Goal: Task Accomplishment & Management: Complete application form

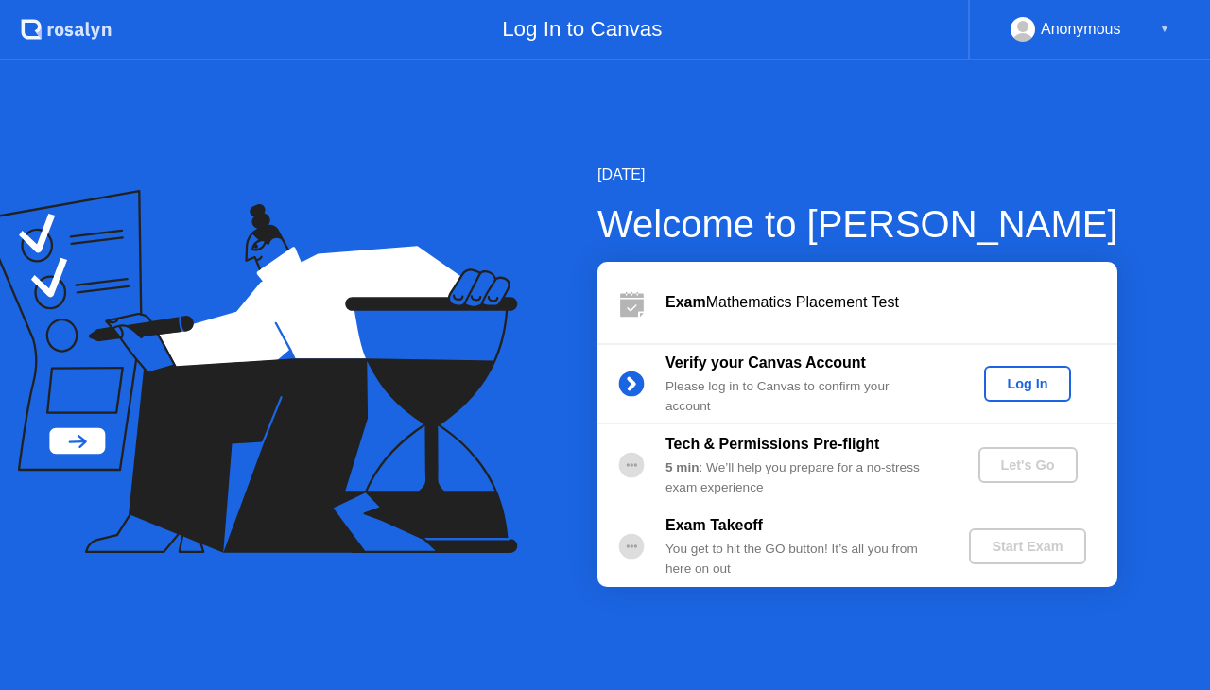
click at [1034, 380] on div "Log In" at bounding box center [1027, 383] width 71 height 15
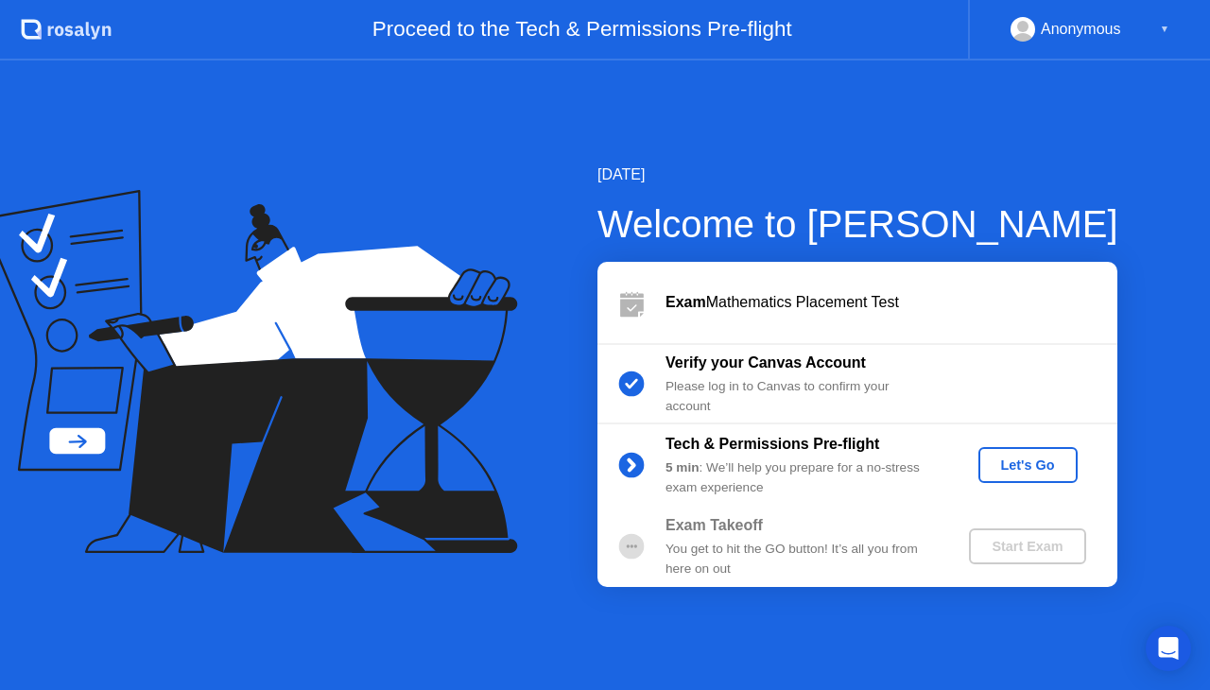
click at [1034, 465] on div "Let's Go" at bounding box center [1028, 465] width 84 height 15
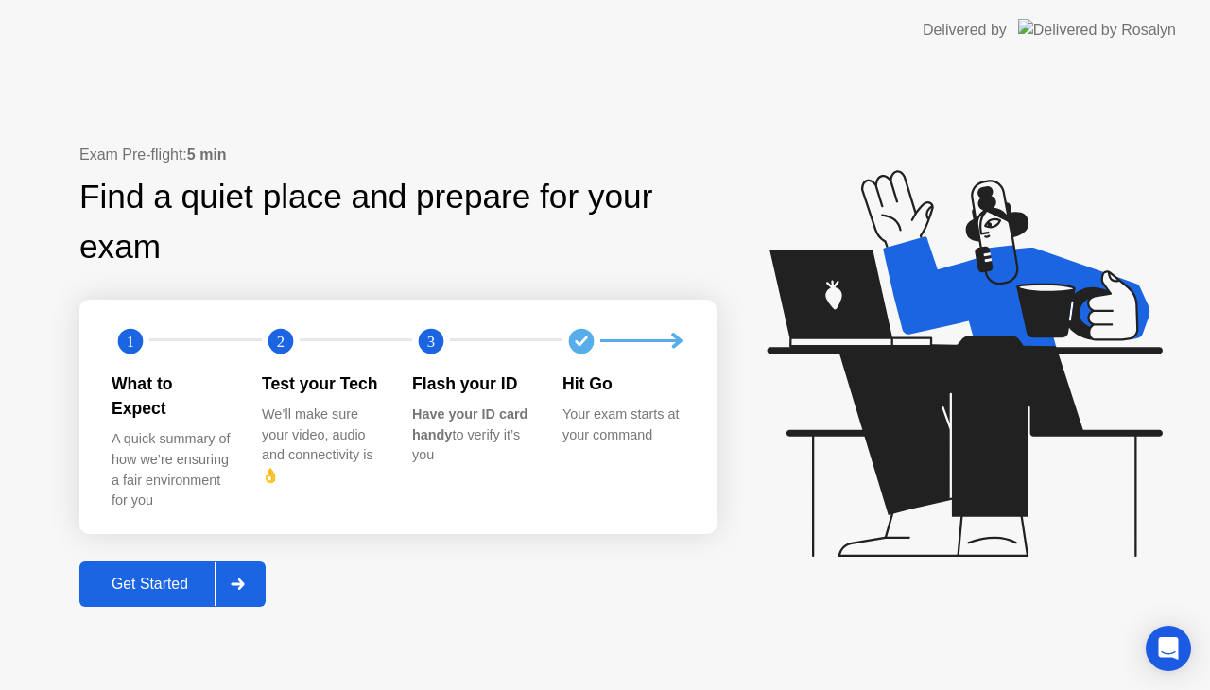
click at [179, 576] on div "Get Started" at bounding box center [150, 584] width 130 height 17
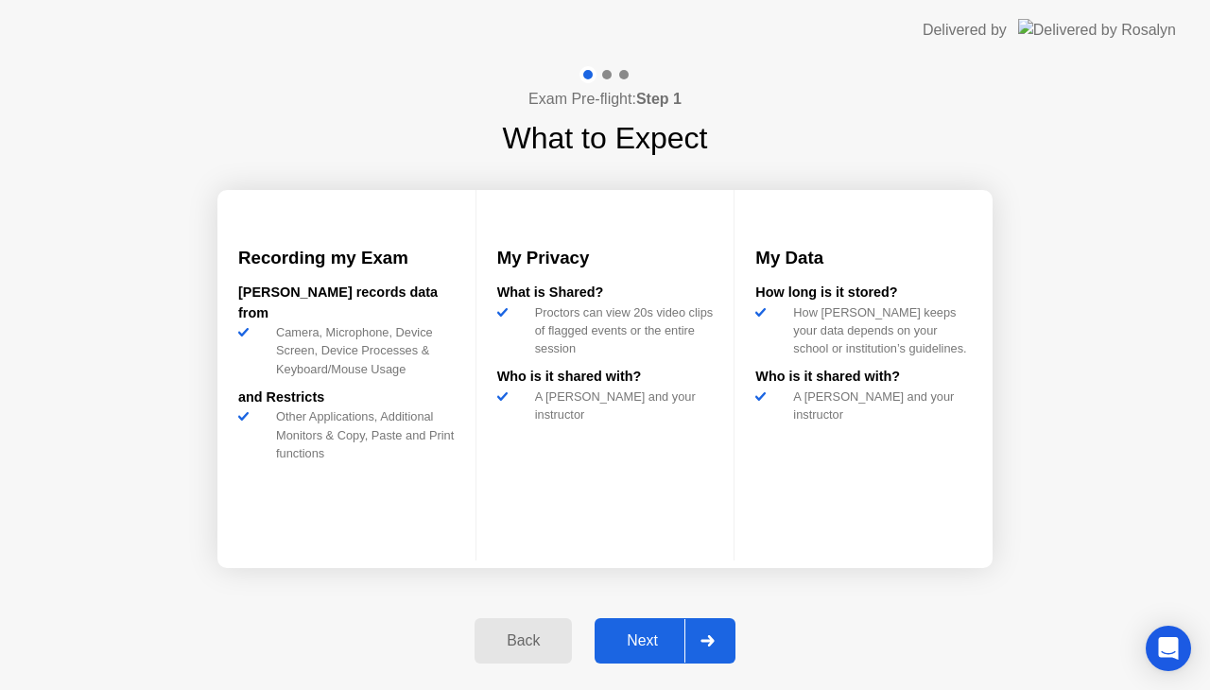
click at [630, 625] on button "Next" at bounding box center [665, 640] width 141 height 45
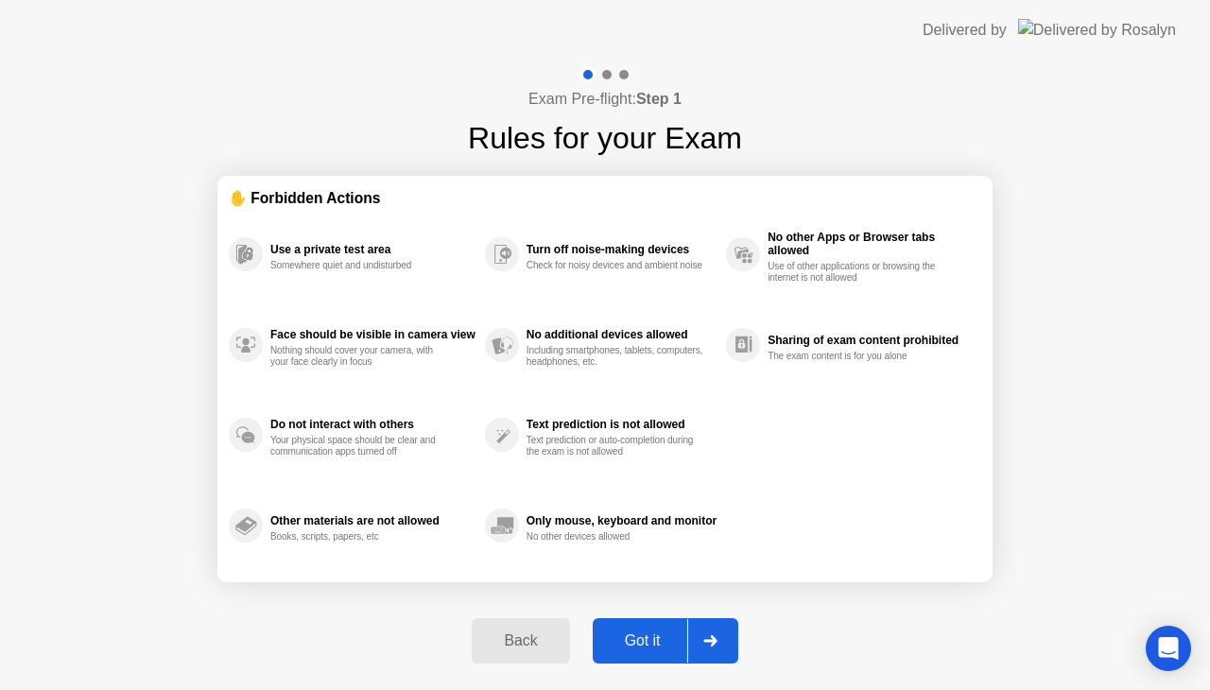
click at [660, 633] on div "Got it" at bounding box center [643, 641] width 89 height 17
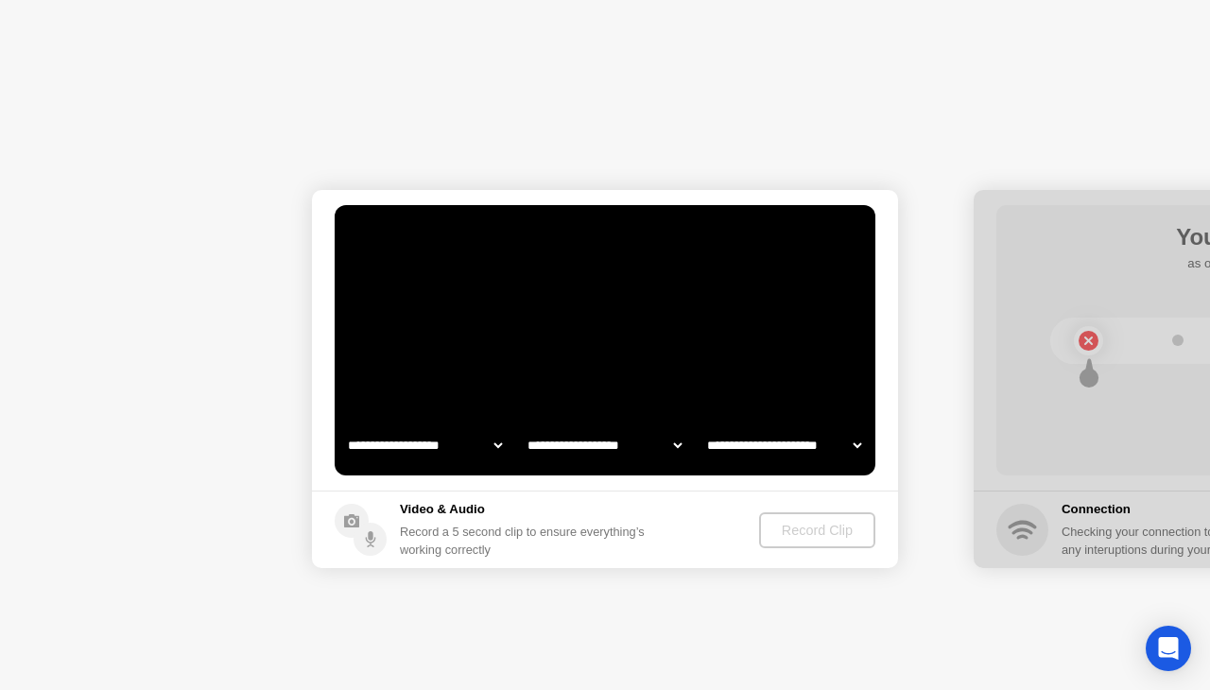
select select "**********"
select select "*******"
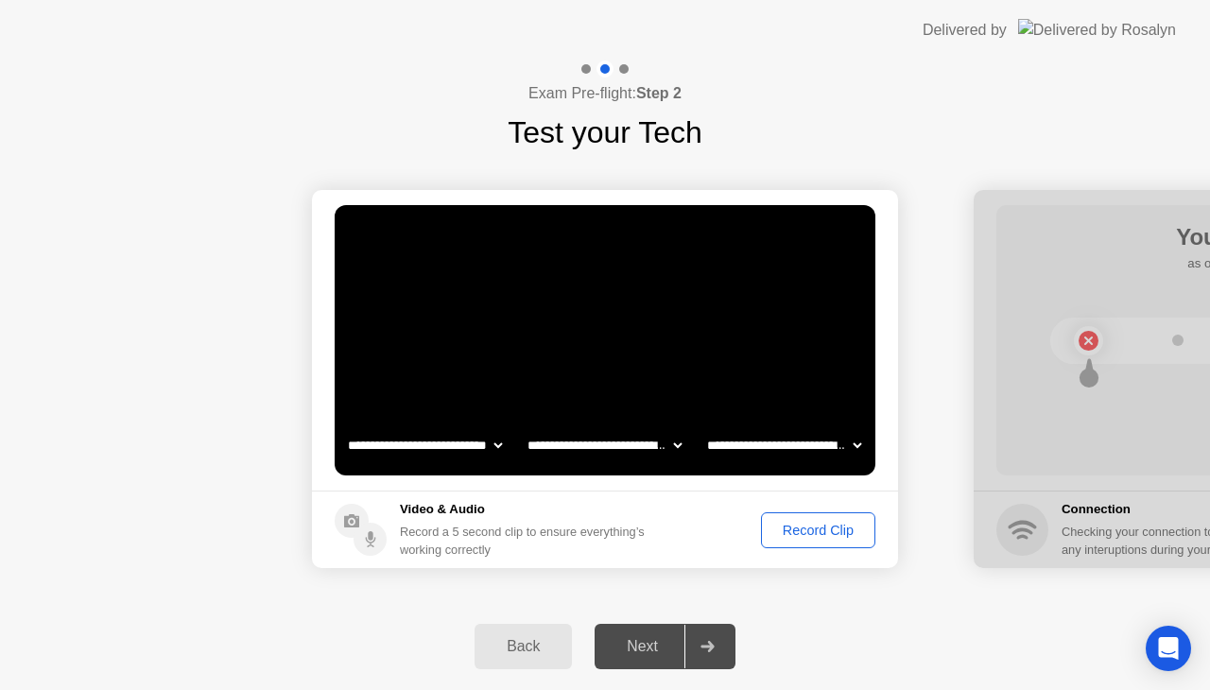
click at [808, 533] on div "Record Clip" at bounding box center [818, 530] width 101 height 15
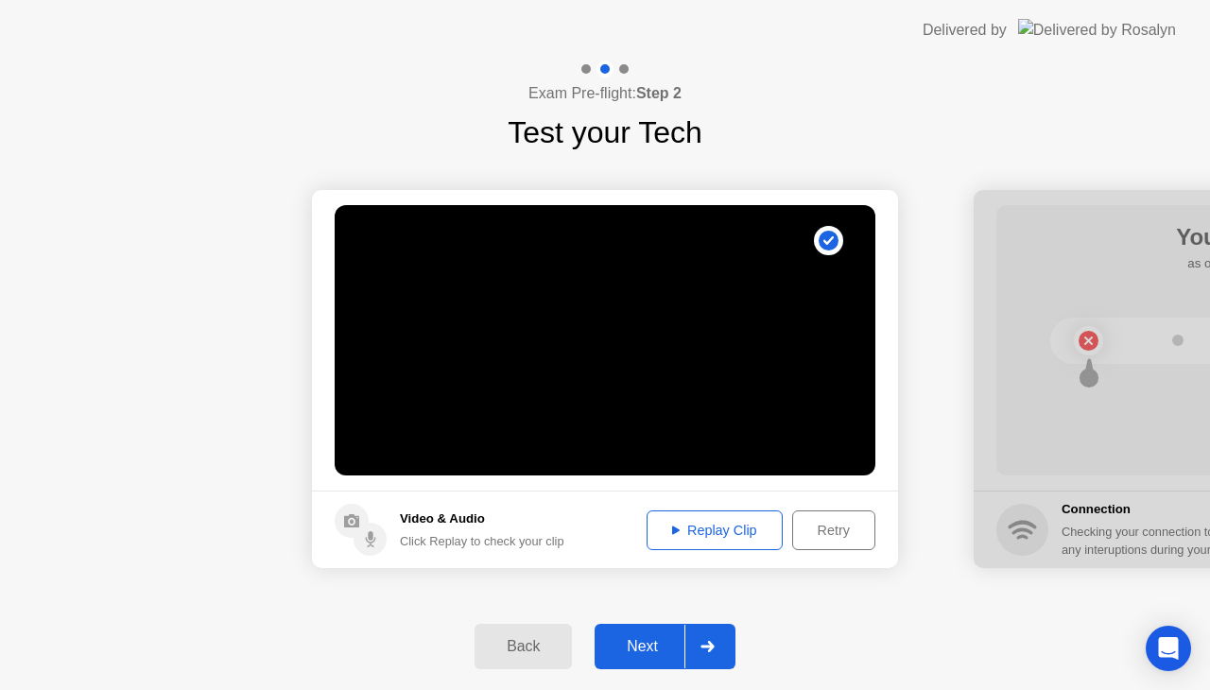
click at [724, 527] on div "Replay Clip" at bounding box center [714, 530] width 123 height 15
click at [662, 649] on div "Next" at bounding box center [642, 646] width 84 height 17
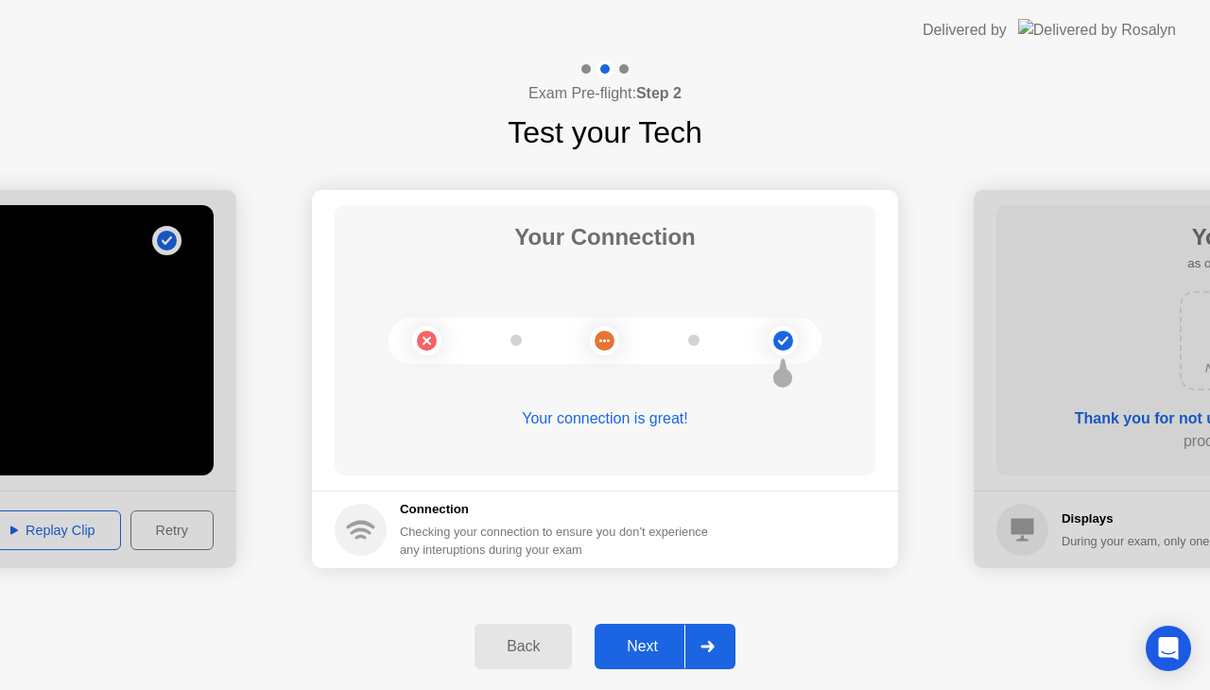
click at [662, 649] on div "Next" at bounding box center [642, 646] width 84 height 17
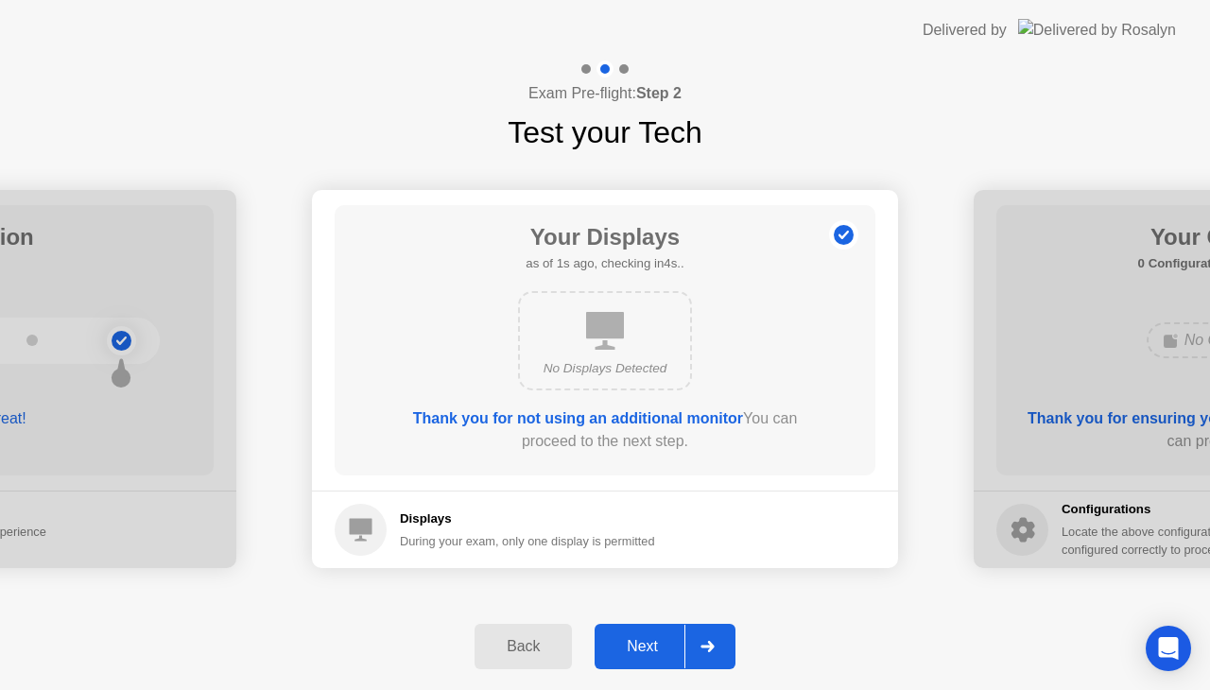
click at [642, 641] on div "Next" at bounding box center [642, 646] width 84 height 17
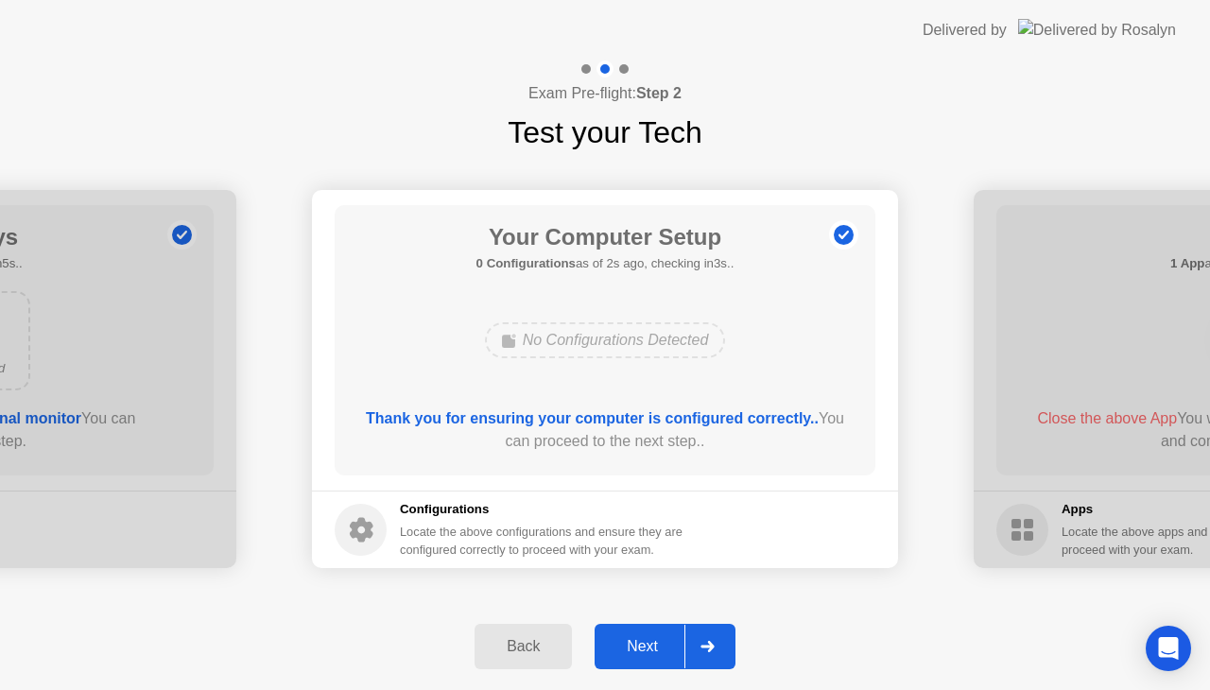
click at [642, 641] on div "Next" at bounding box center [642, 646] width 84 height 17
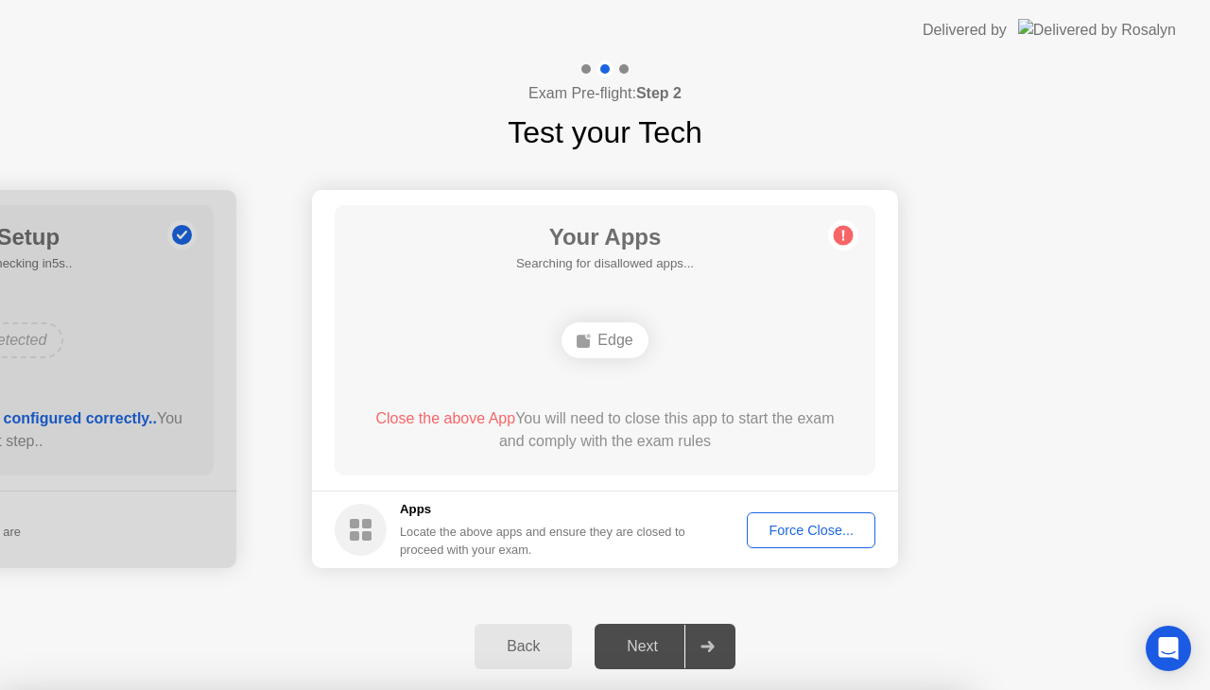
click at [778, 526] on div "Force Close..." at bounding box center [811, 530] width 115 height 15
click at [806, 530] on div "Force Close..." at bounding box center [811, 530] width 115 height 15
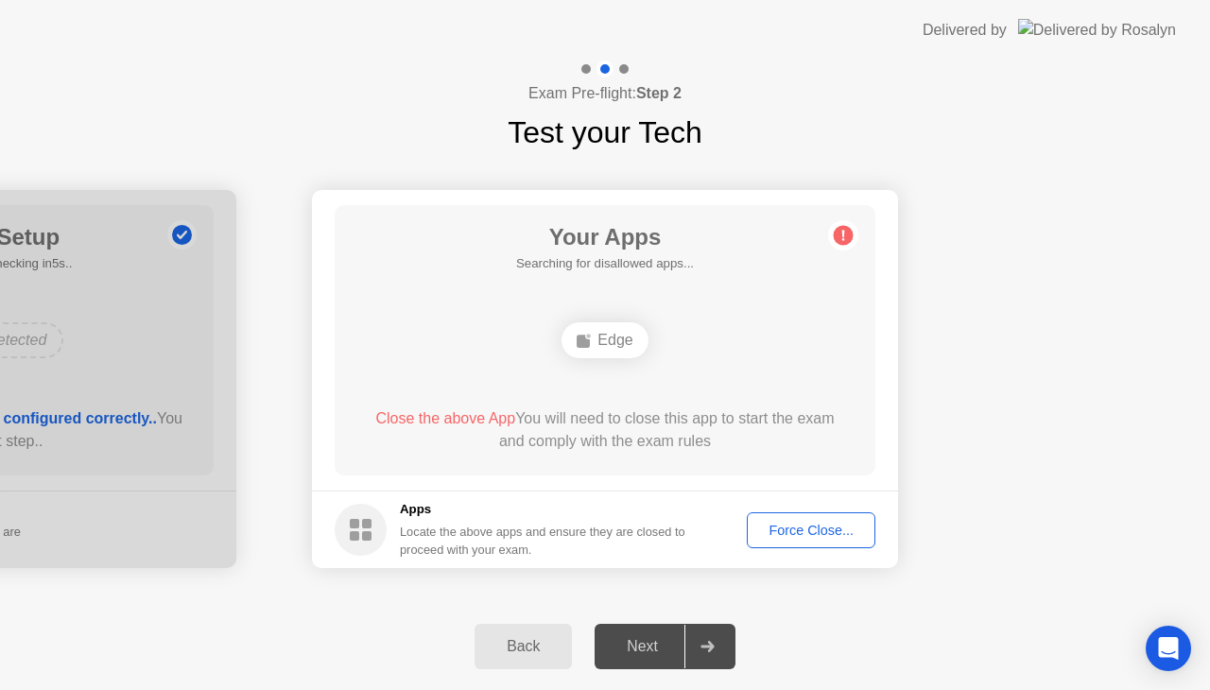
click at [605, 325] on div "Edge" at bounding box center [605, 340] width 86 height 36
click at [840, 229] on circle at bounding box center [844, 236] width 20 height 20
click at [768, 527] on div "Force Close..." at bounding box center [811, 530] width 115 height 15
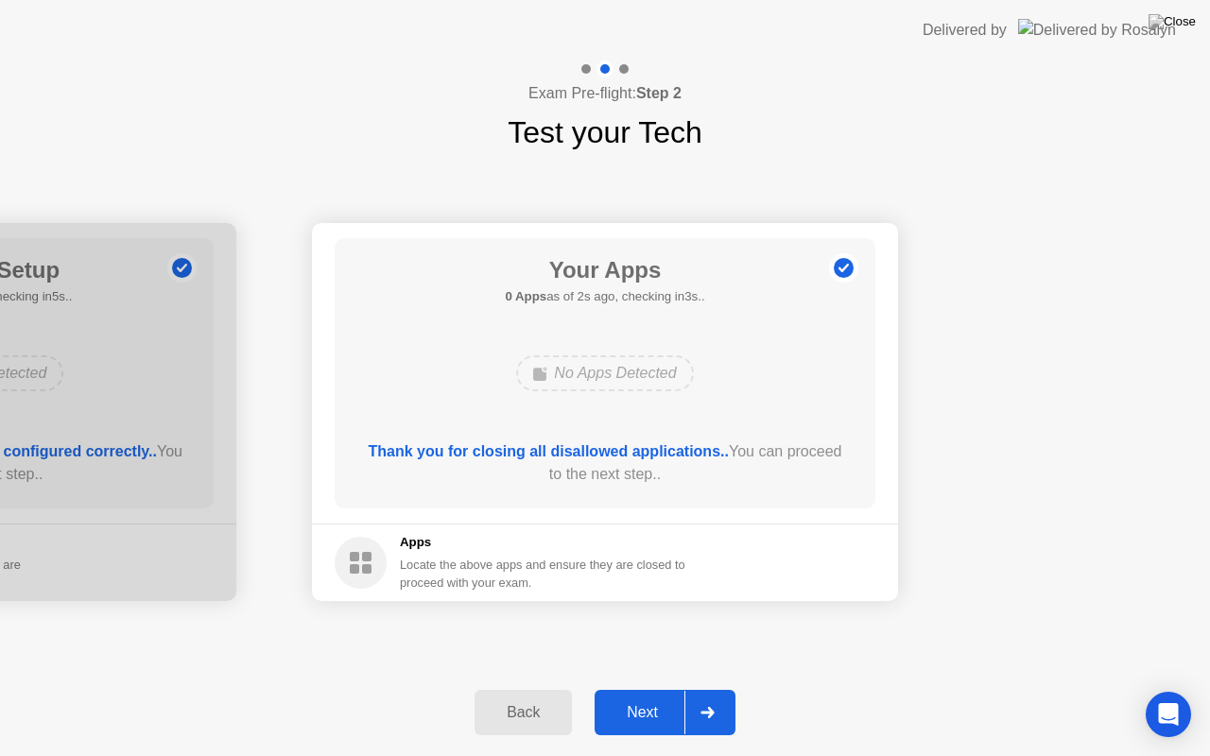
click at [654, 689] on div "Next" at bounding box center [642, 712] width 84 height 17
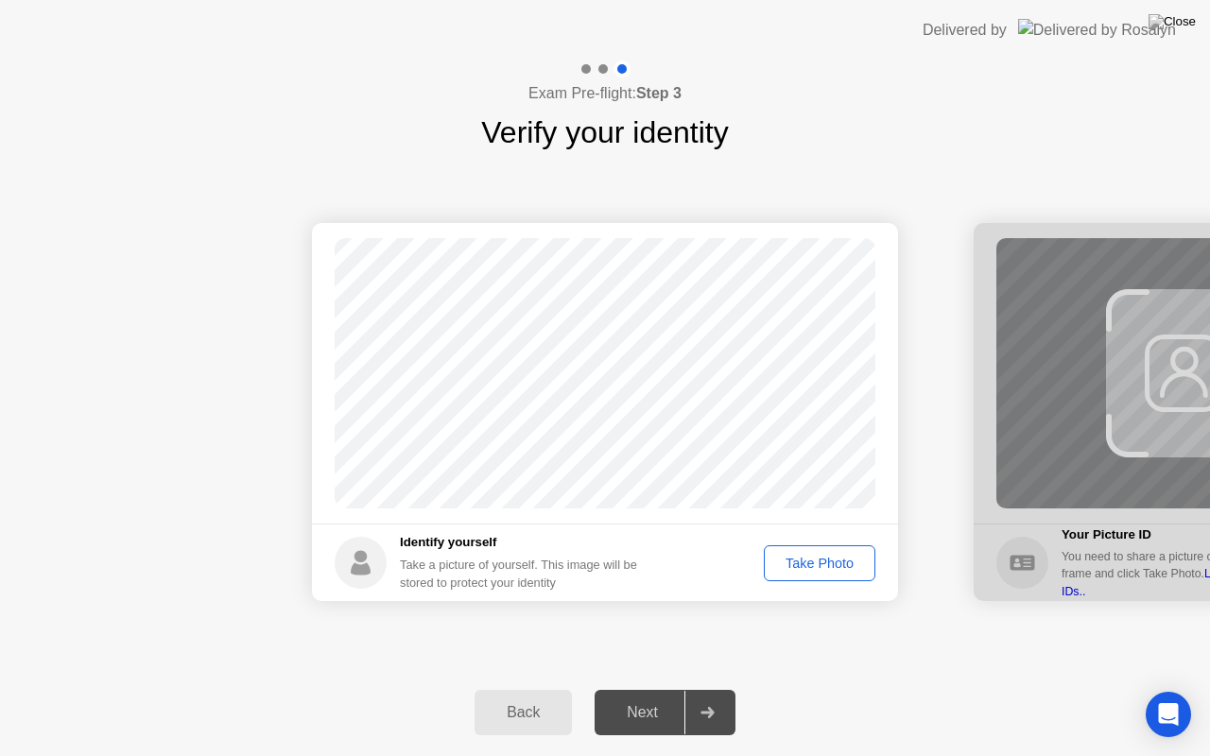
click at [812, 565] on div "Take Photo" at bounding box center [820, 563] width 98 height 15
click at [651, 689] on div "Next" at bounding box center [642, 712] width 84 height 17
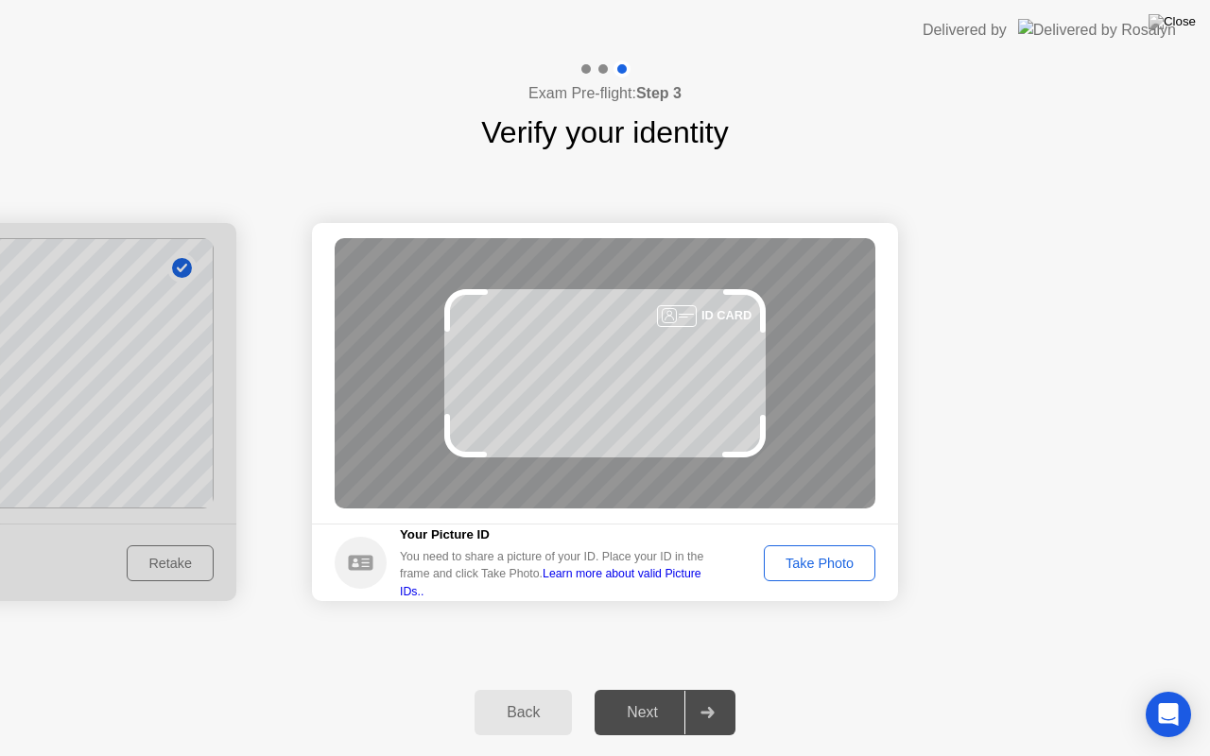
click at [799, 561] on div "Take Photo" at bounding box center [820, 563] width 98 height 15
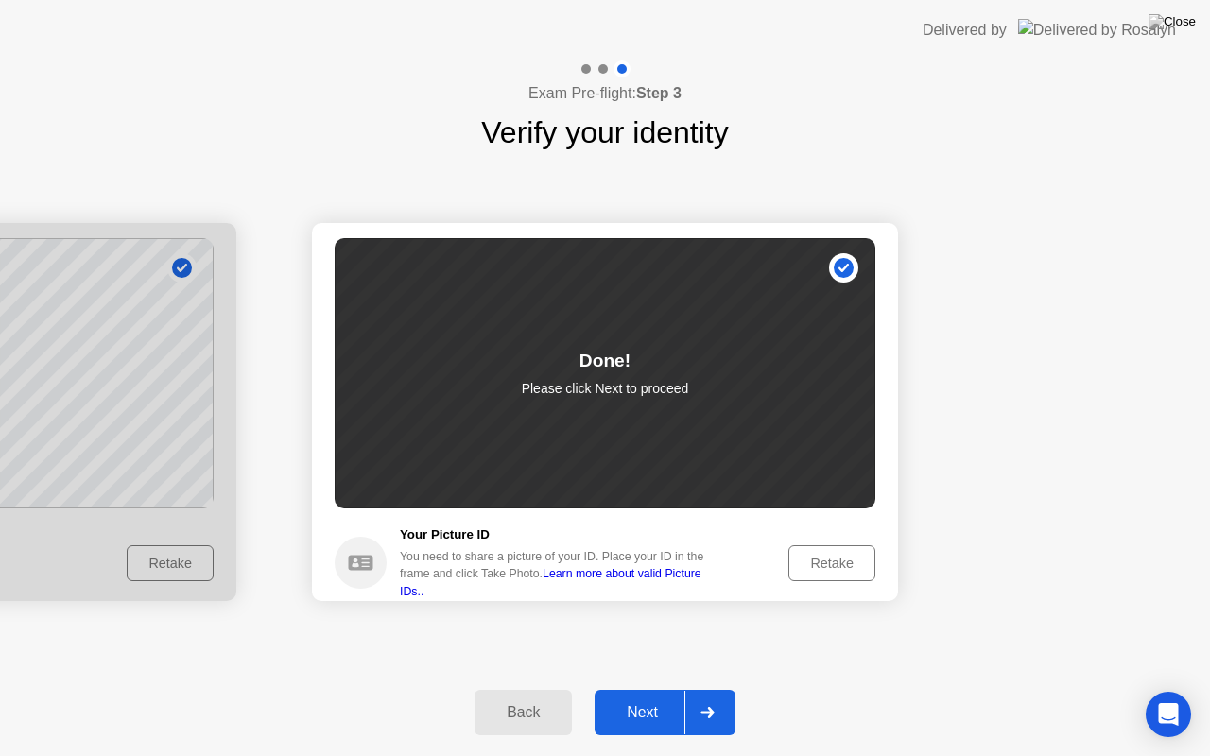
click at [675, 689] on div "Next" at bounding box center [642, 712] width 84 height 17
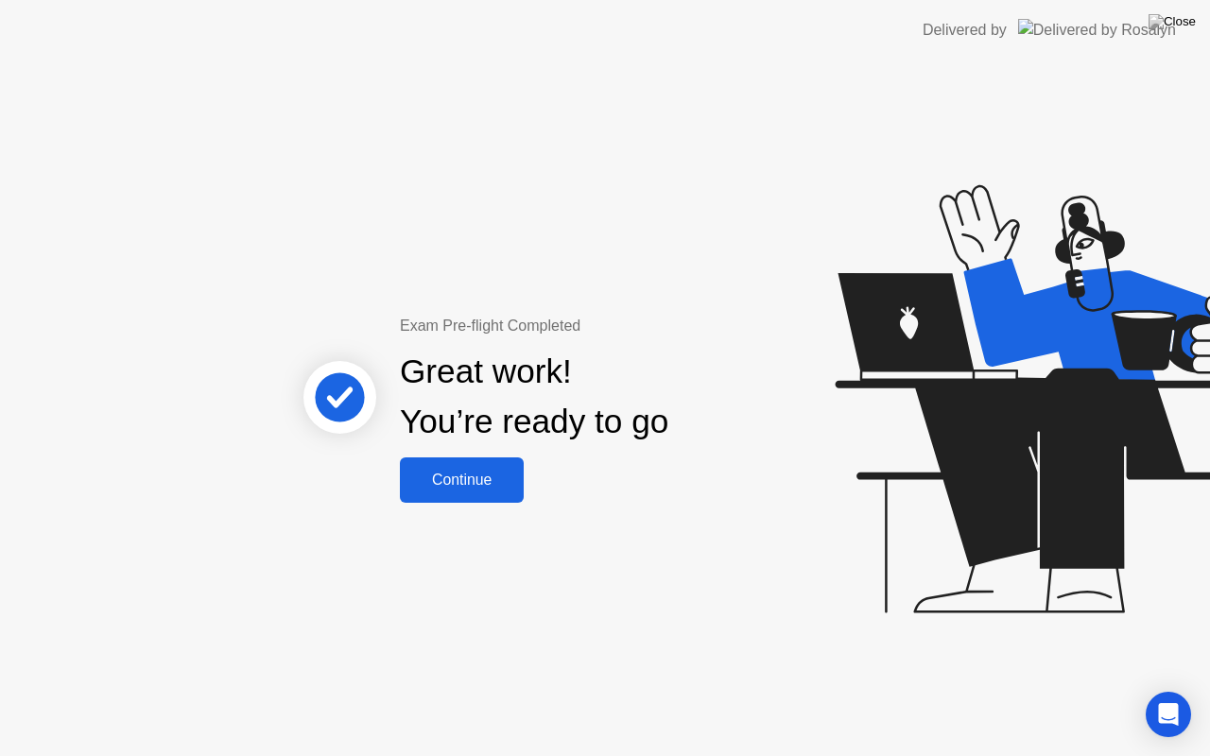
click at [497, 476] on div "Continue" at bounding box center [462, 480] width 113 height 17
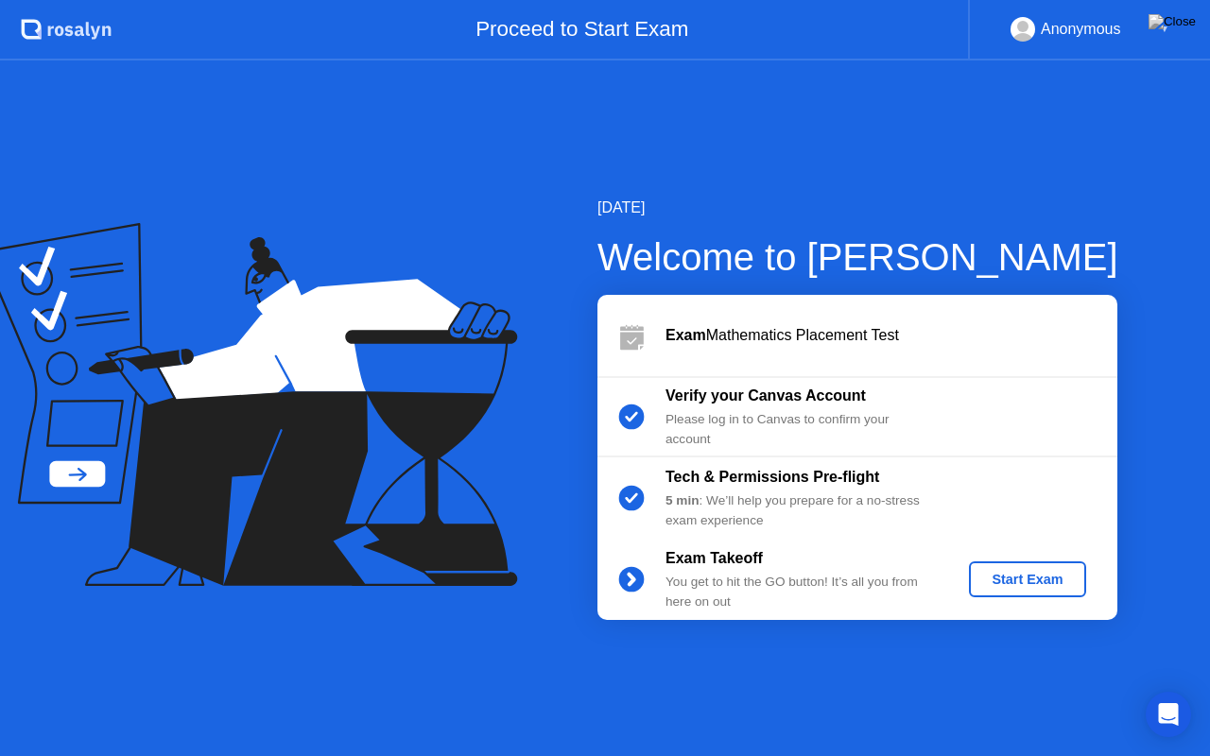
click at [1038, 566] on button "Start Exam" at bounding box center [1027, 580] width 116 height 36
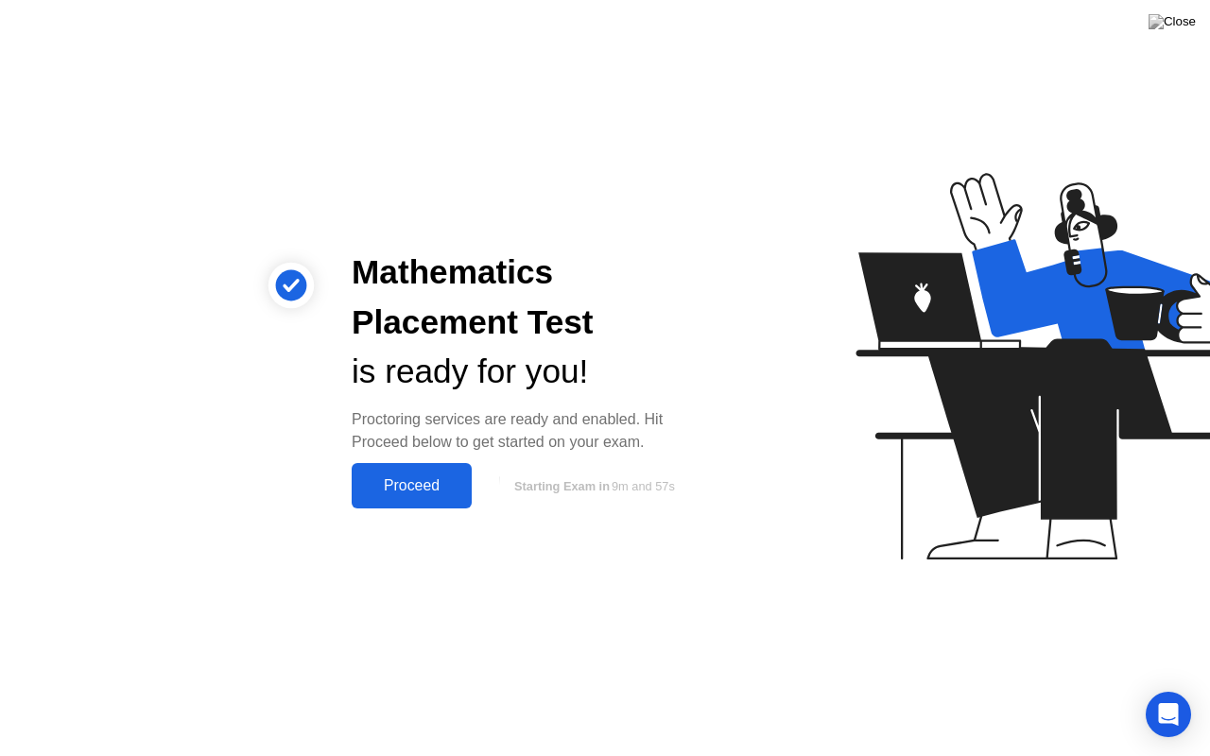
click at [397, 480] on div "Proceed" at bounding box center [411, 486] width 109 height 17
